Goal: Communication & Community: Connect with others

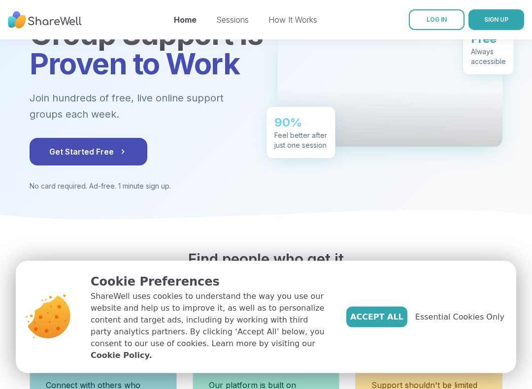
scroll to position [113, 0]
click at [64, 149] on button "Get Started Free" at bounding box center [89, 152] width 118 height 28
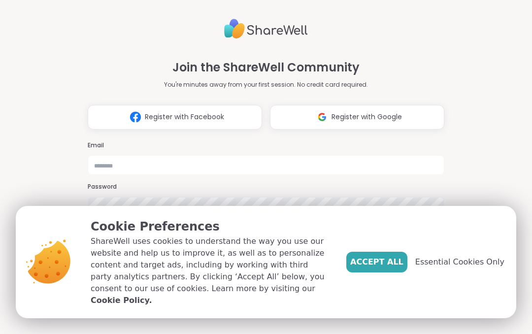
click at [370, 107] on button "Register with Google" at bounding box center [357, 117] width 174 height 25
click at [91, 141] on div "Email" at bounding box center [266, 158] width 357 height 34
click at [109, 155] on input "email" at bounding box center [266, 165] width 357 height 20
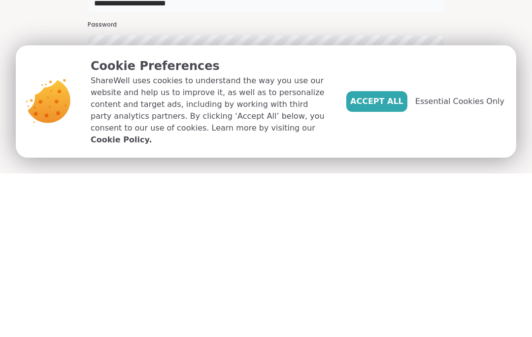
type input "**********"
click at [375, 255] on button "Accept All" at bounding box center [376, 265] width 61 height 21
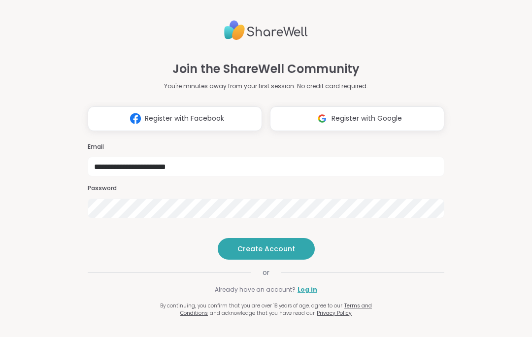
click at [164, 113] on span "Register with Facebook" at bounding box center [184, 118] width 79 height 10
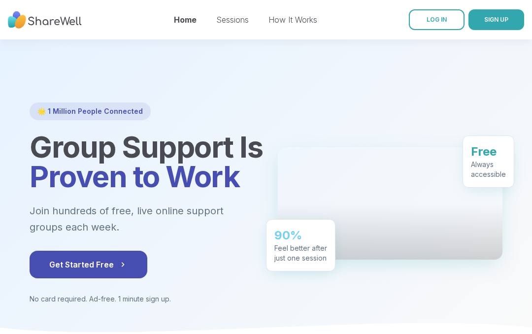
click at [495, 27] on button "SIGN UP" at bounding box center [496, 19] width 56 height 21
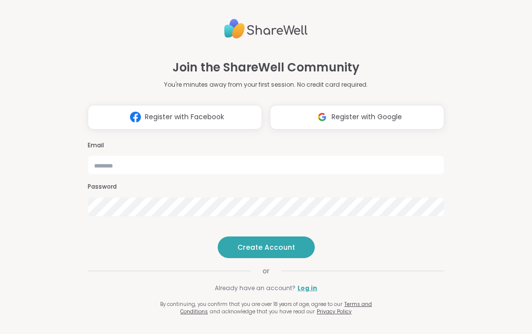
click at [104, 107] on button "Register with Facebook" at bounding box center [175, 117] width 174 height 25
click at [261, 258] on button "Create Account" at bounding box center [266, 247] width 97 height 22
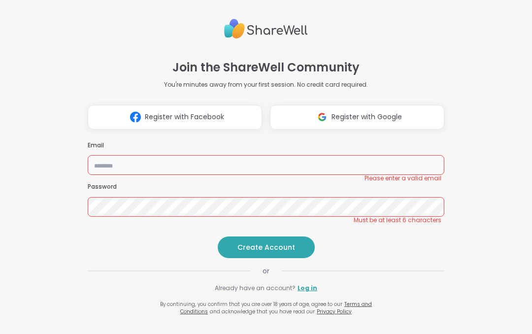
click at [99, 155] on input "email" at bounding box center [266, 165] width 357 height 20
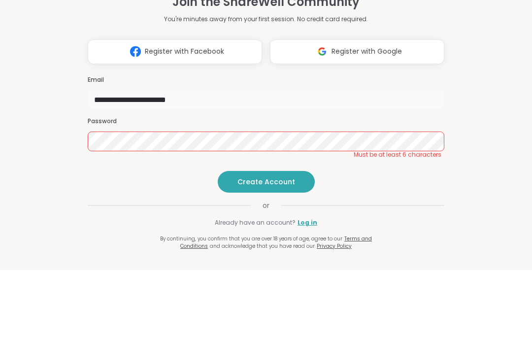
type input "**********"
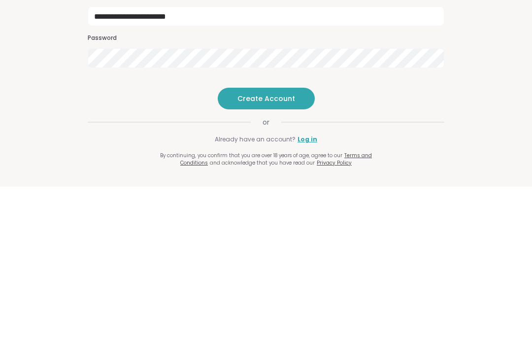
click at [256, 244] on span "Create Account" at bounding box center [266, 249] width 58 height 10
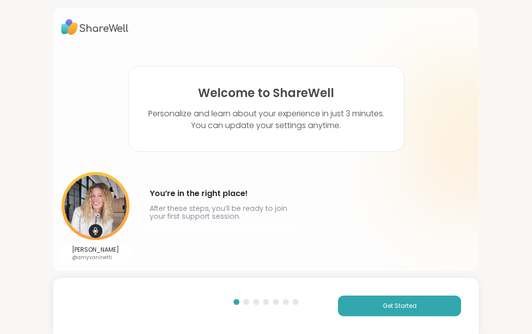
click at [392, 309] on span "Get Started" at bounding box center [400, 305] width 34 height 9
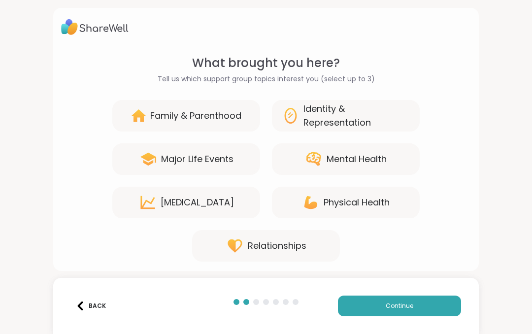
click at [314, 166] on icon at bounding box center [314, 159] width 18 height 18
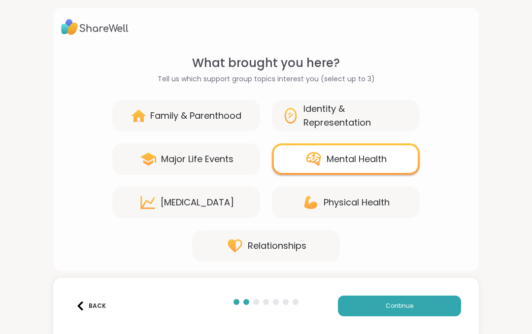
click at [360, 309] on button "Continue" at bounding box center [399, 305] width 123 height 21
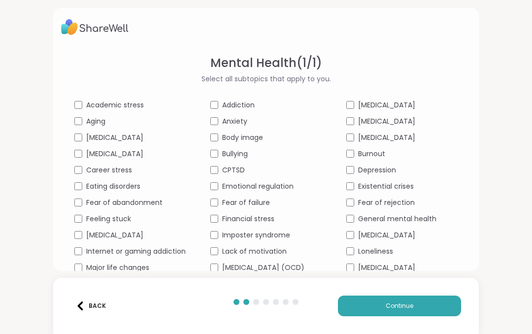
click at [215, 132] on div "Body image" at bounding box center [265, 137] width 111 height 10
click at [235, 121] on span "Anxiety" at bounding box center [234, 121] width 25 height 10
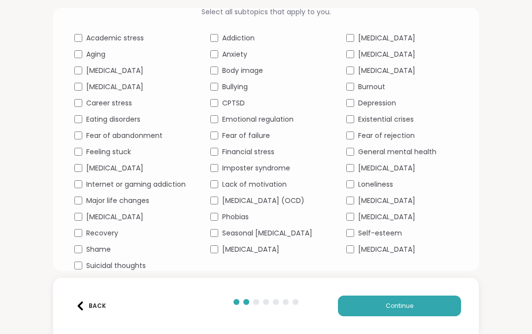
scroll to position [77, 0]
click at [212, 131] on div "Fear of failure" at bounding box center [265, 136] width 111 height 10
click at [403, 310] on button "Continue" at bounding box center [399, 305] width 123 height 21
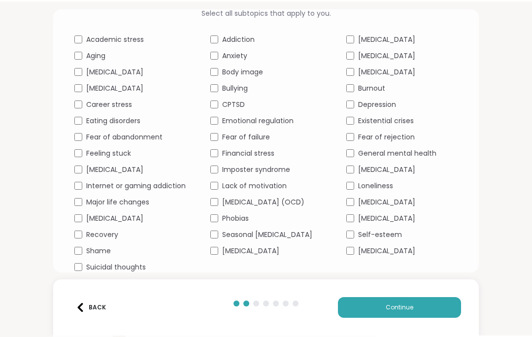
scroll to position [17, 0]
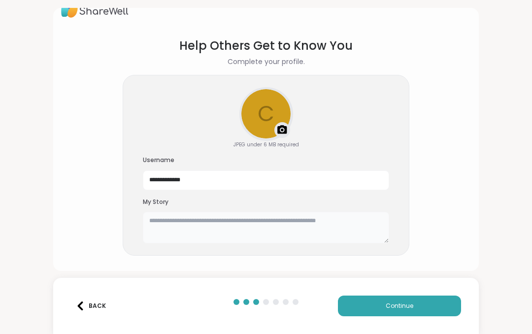
click at [156, 224] on textarea at bounding box center [266, 228] width 246 height 32
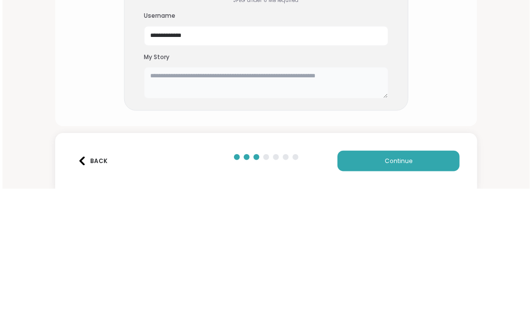
scroll to position [14, 0]
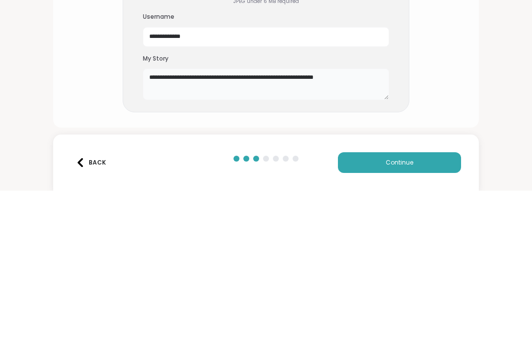
click at [293, 215] on textarea "**********" at bounding box center [266, 231] width 246 height 32
click at [342, 215] on textarea "**********" at bounding box center [266, 231] width 246 height 32
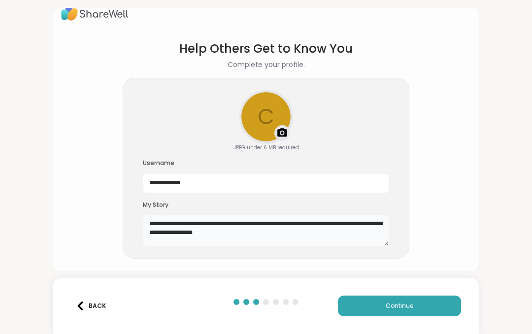
type textarea "**********"
click at [363, 312] on button "Continue" at bounding box center [399, 305] width 123 height 21
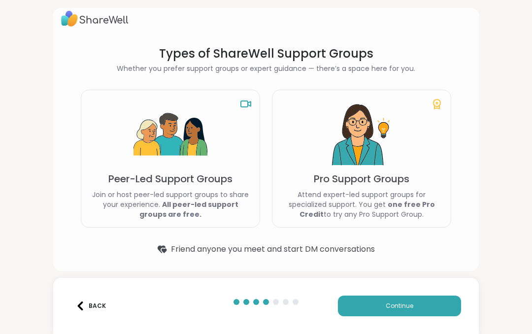
click at [371, 314] on button "Continue" at bounding box center [399, 305] width 123 height 21
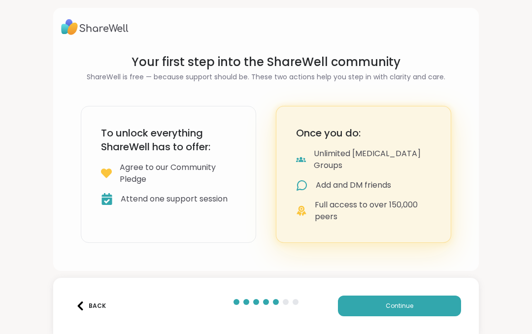
click at [370, 305] on button "Continue" at bounding box center [399, 305] width 123 height 21
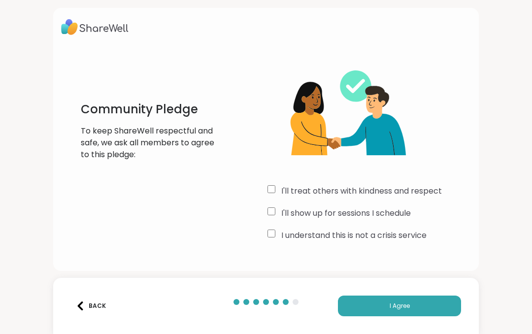
click at [353, 302] on button "I Agree" at bounding box center [399, 305] width 123 height 21
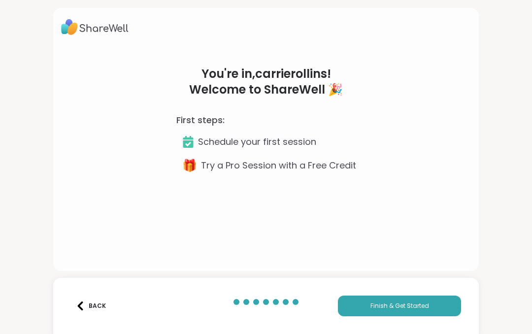
click at [200, 139] on p "Schedule your first session" at bounding box center [257, 142] width 118 height 14
click at [360, 301] on button "Finish & Get Started" at bounding box center [399, 305] width 123 height 21
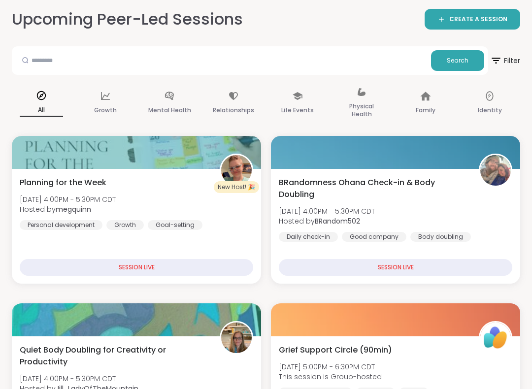
scroll to position [94, 0]
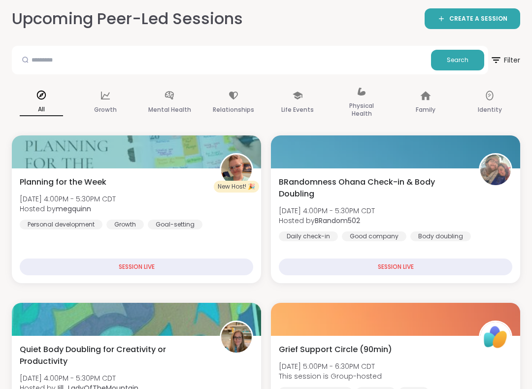
click at [170, 111] on p "Mental Health" at bounding box center [169, 110] width 43 height 12
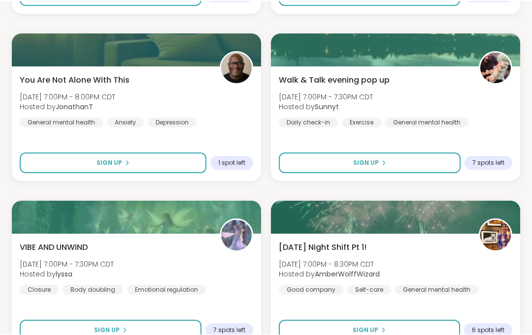
scroll to position [553, 0]
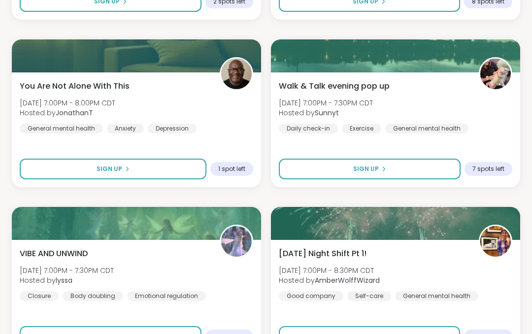
click at [110, 172] on span "Sign Up" at bounding box center [110, 169] width 26 height 9
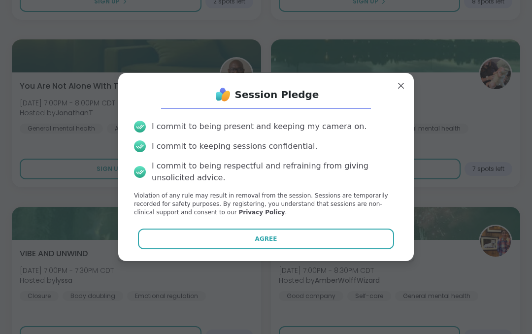
click at [199, 239] on button "Agree" at bounding box center [266, 239] width 257 height 21
